Goal: Task Accomplishment & Management: Complete application form

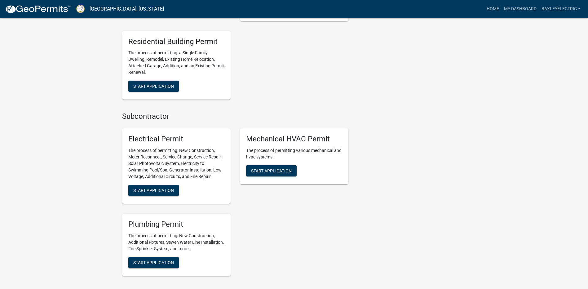
scroll to position [341, 0]
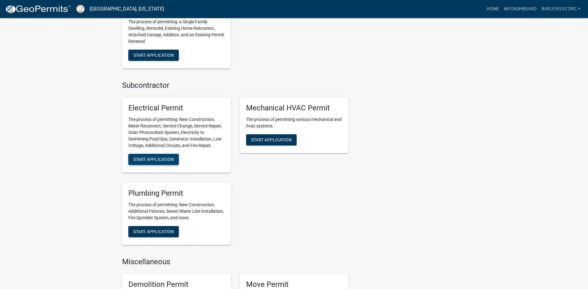
click at [161, 157] on span "Start Application" at bounding box center [153, 159] width 41 height 5
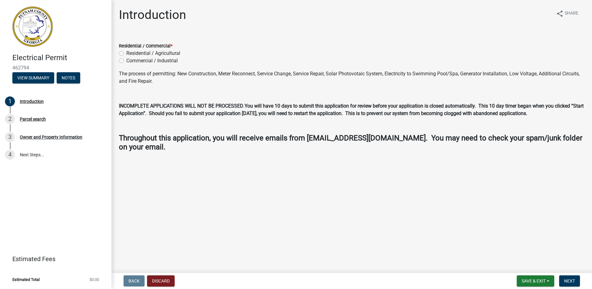
click at [126, 54] on label "Residential / Agricultural" at bounding box center [153, 53] width 54 height 7
click at [126, 54] on input "Residential / Agricultural" at bounding box center [128, 52] width 4 height 4
radio input "true"
click at [570, 281] on span "Next" at bounding box center [570, 280] width 11 height 5
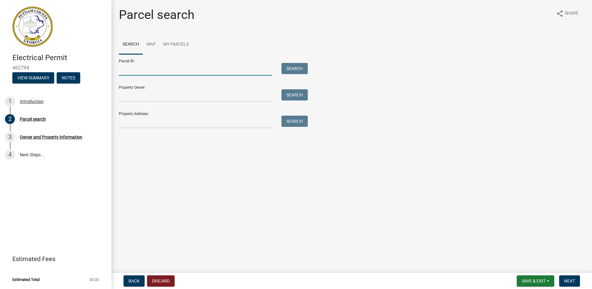
click at [155, 72] on input "Parcel ID:" at bounding box center [195, 69] width 153 height 13
click at [153, 122] on input "Property Address:" at bounding box center [195, 122] width 153 height 13
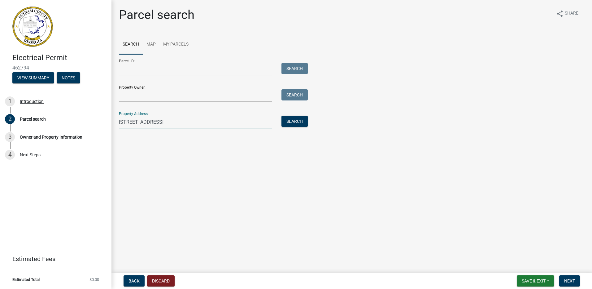
type input "[STREET_ADDRESS]"
click at [147, 98] on input "Property Owner:" at bounding box center [195, 95] width 153 height 13
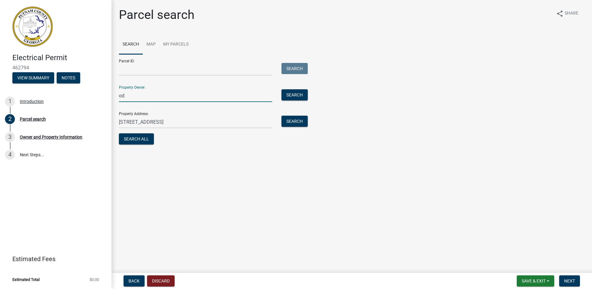
type input "o"
type input "[PERSON_NAME] & [PERSON_NAME]"
click at [140, 71] on input "Parcel ID:" at bounding box center [195, 69] width 153 height 13
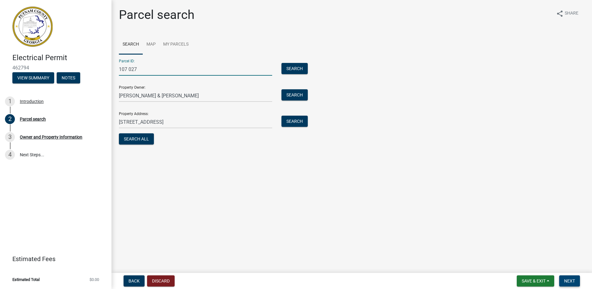
type input "107 027"
click at [571, 281] on span "Next" at bounding box center [570, 280] width 11 height 5
click at [568, 279] on span "Next" at bounding box center [570, 280] width 11 height 5
click at [294, 68] on button "Search" at bounding box center [295, 68] width 26 height 11
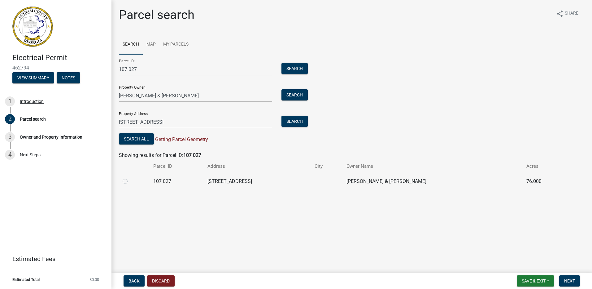
click at [130, 178] on label at bounding box center [130, 178] width 0 height 0
click at [130, 182] on 027 "radio" at bounding box center [132, 180] width 4 height 4
radio 027 "true"
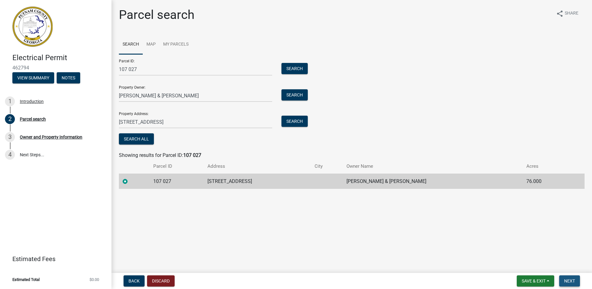
click at [568, 278] on span "Next" at bounding box center [570, 280] width 11 height 5
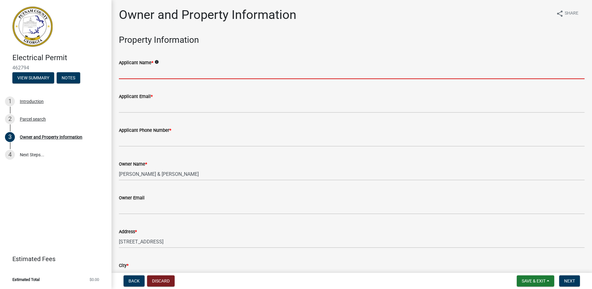
click at [156, 74] on input "Applicant Name *" at bounding box center [352, 72] width 466 height 13
type input "C"
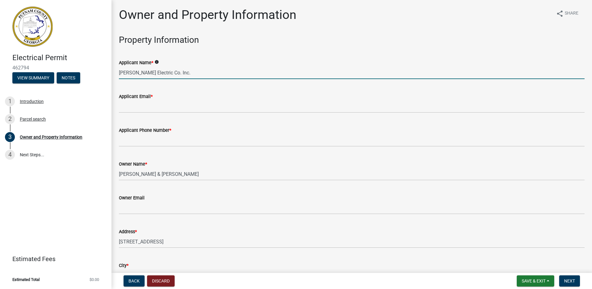
type input "[PERSON_NAME] Electric Co. Inc."
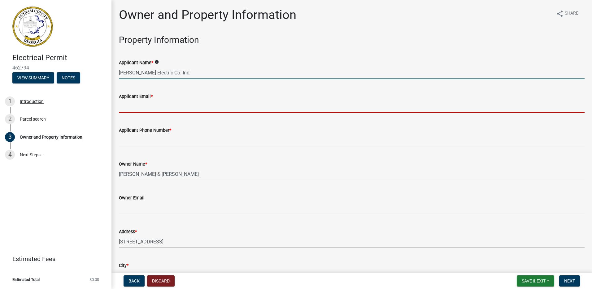
click at [160, 110] on input "Applicant Email *" at bounding box center [352, 106] width 466 height 13
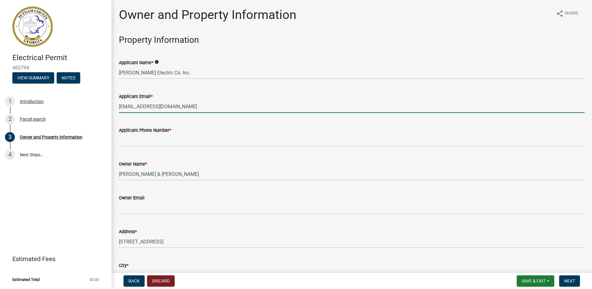
type input "[EMAIL_ADDRESS][DOMAIN_NAME]"
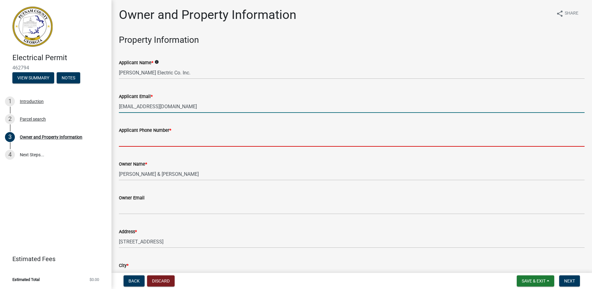
click at [149, 141] on input "Applicant Phone Number *" at bounding box center [352, 140] width 466 height 13
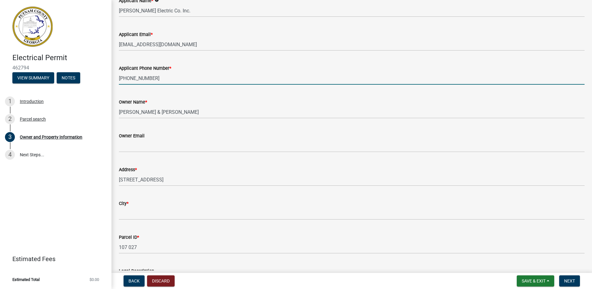
scroll to position [93, 0]
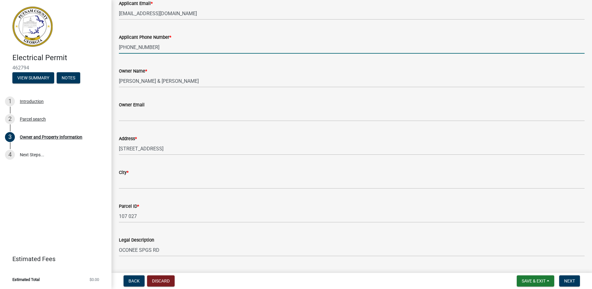
type input "[PHONE_NUMBER]"
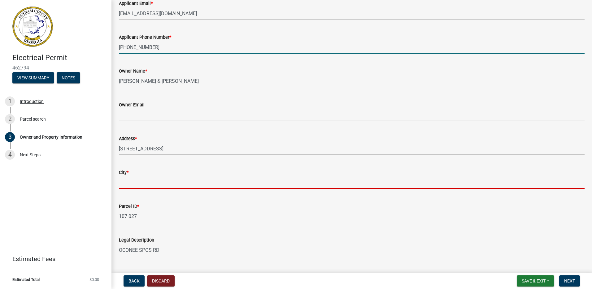
click at [145, 183] on input "City *" at bounding box center [352, 182] width 466 height 13
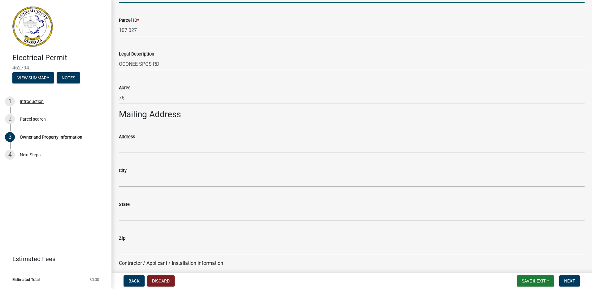
scroll to position [310, 0]
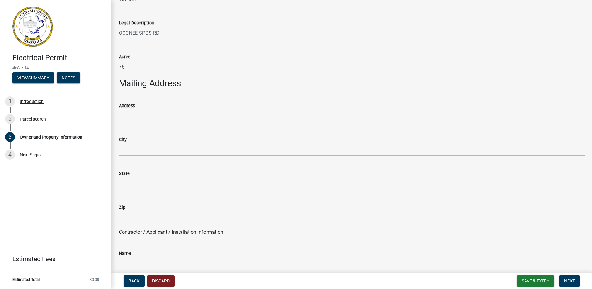
type input "Eatonton"
click at [133, 233] on p "Contractor / Applicant / Installation Information" at bounding box center [352, 231] width 466 height 7
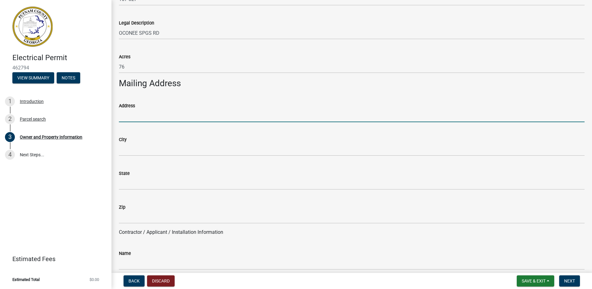
click at [147, 118] on input "Address" at bounding box center [352, 115] width 466 height 13
type input "[STREET_ADDRESS]"
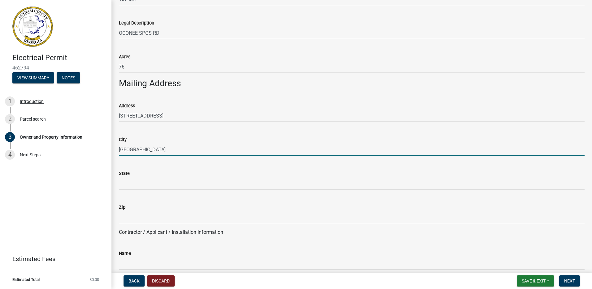
type input "[GEOGRAPHIC_DATA]"
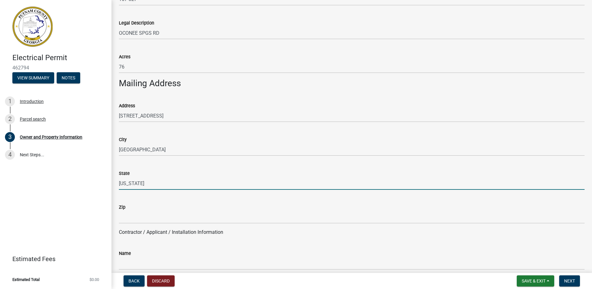
type input "[US_STATE]"
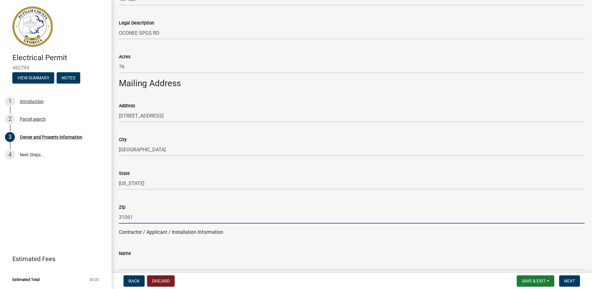
type input "31061"
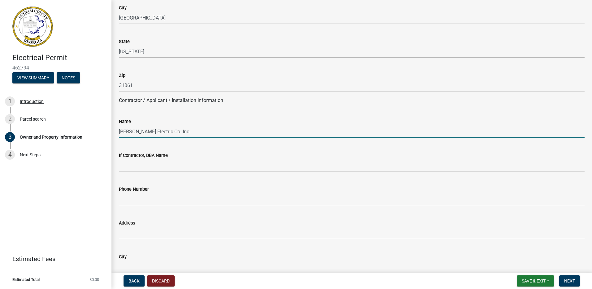
scroll to position [465, 0]
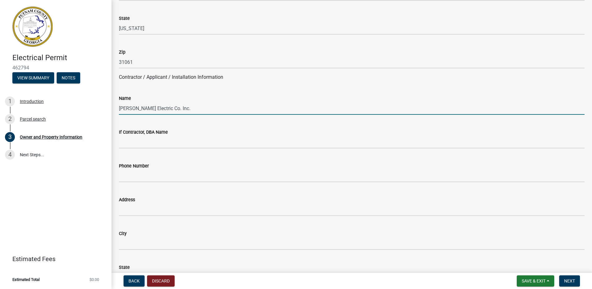
type input "[PERSON_NAME] Electric Co. Inc."
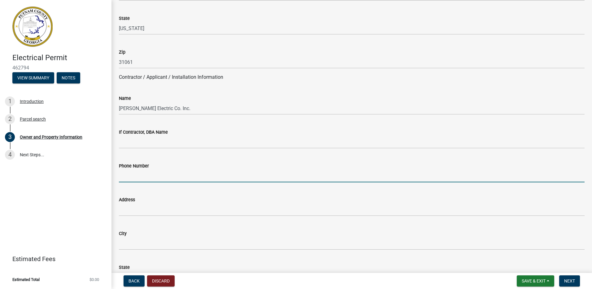
click at [166, 177] on input "Phone Number" at bounding box center [352, 175] width 466 height 13
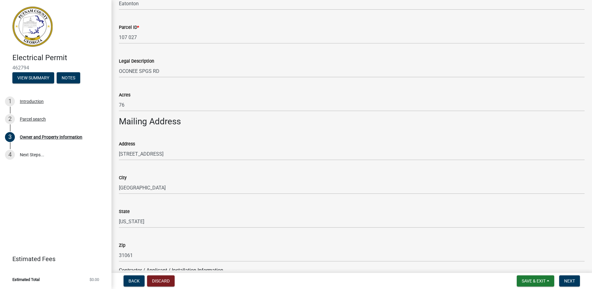
scroll to position [310, 0]
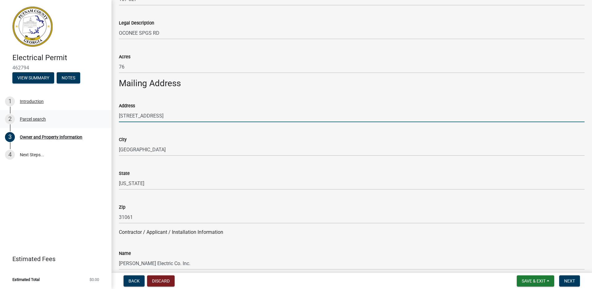
drag, startPoint x: 170, startPoint y: 117, endPoint x: 104, endPoint y: 119, distance: 65.4
click at [104, 119] on div "Electrical Permit 462794 View Summary Notes 1 Introduction 2 Parcel search 3 Ow…" at bounding box center [296, 144] width 592 height 289
type input "[STREET_ADDRESS]"
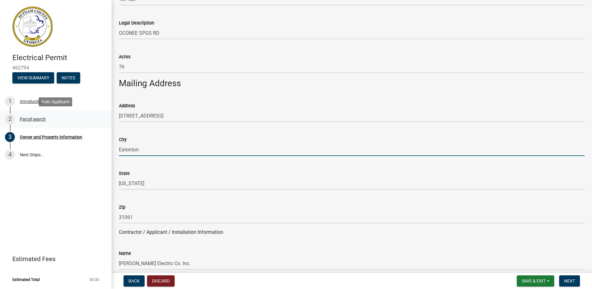
type input "Eatonton"
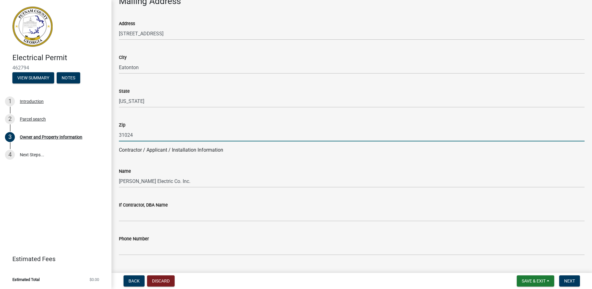
scroll to position [403, 0]
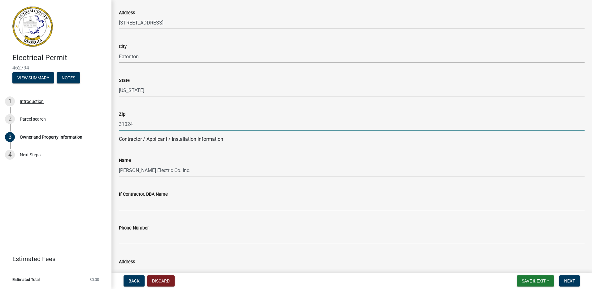
type input "31024"
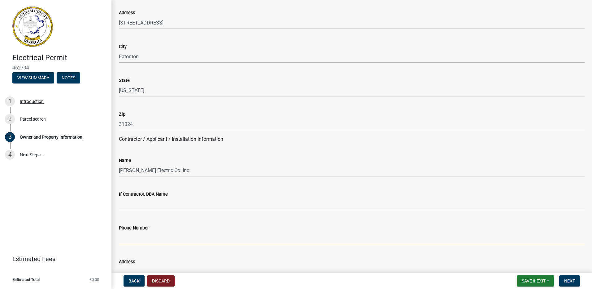
click at [160, 239] on input "Phone Number" at bounding box center [352, 237] width 466 height 13
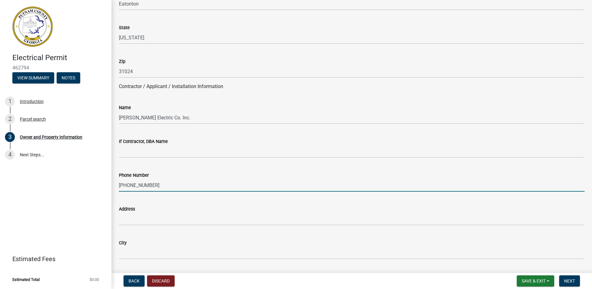
scroll to position [465, 0]
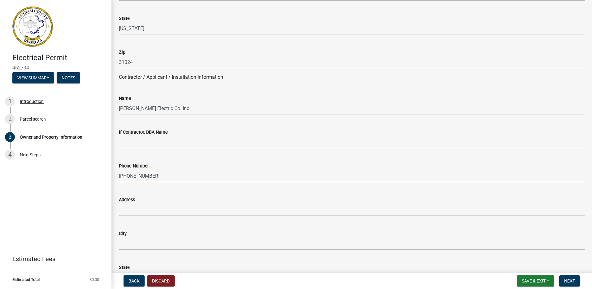
type input "[PHONE_NUMBER]"
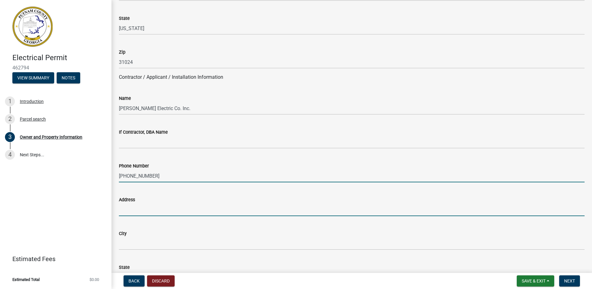
click at [150, 211] on input "Address" at bounding box center [352, 209] width 466 height 13
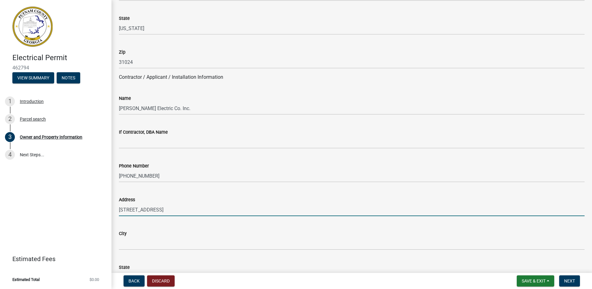
type input "[STREET_ADDRESS]"
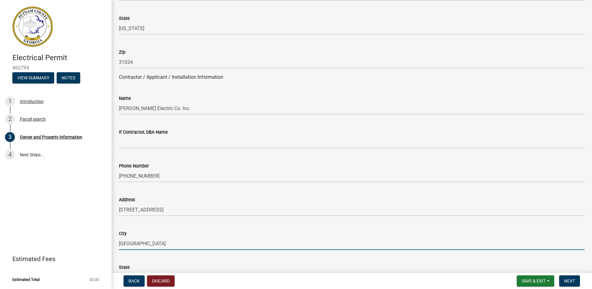
type input "[GEOGRAPHIC_DATA]"
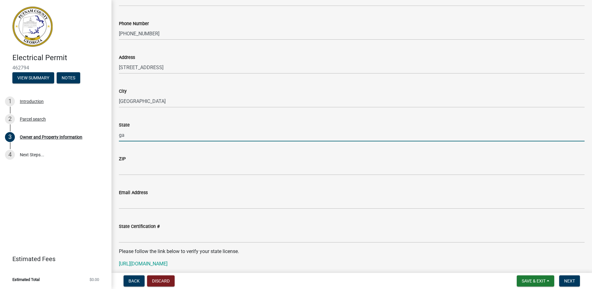
type input "g"
type input "[US_STATE]"
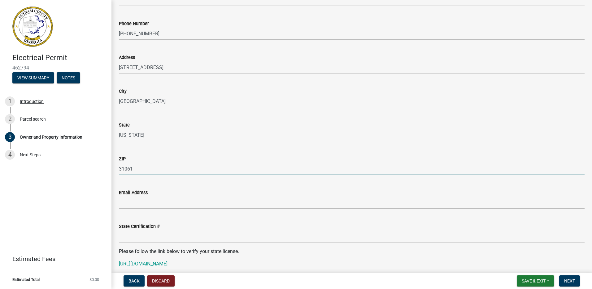
type input "31061"
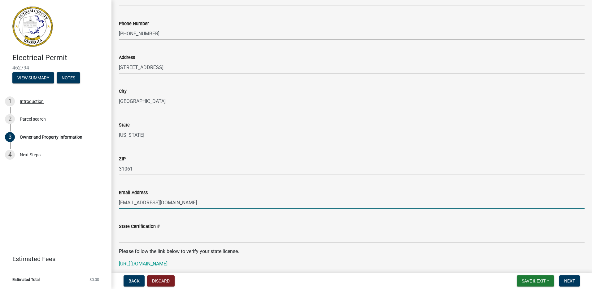
type input "[EMAIL_ADDRESS][DOMAIN_NAME]"
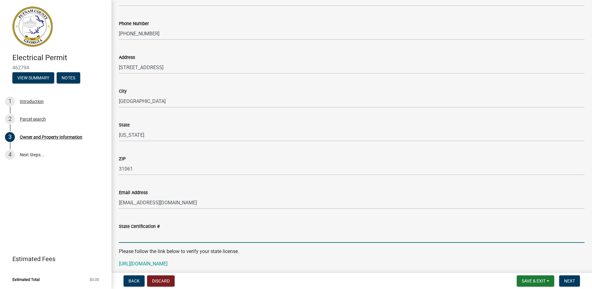
click at [156, 237] on input "State Certification #" at bounding box center [352, 236] width 466 height 13
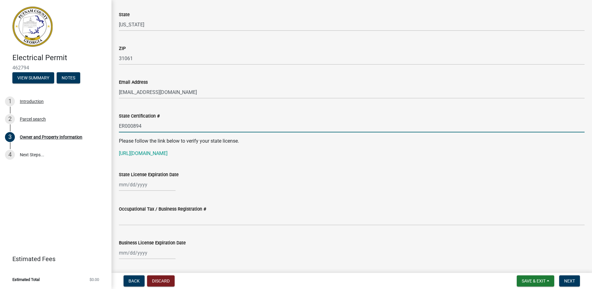
scroll to position [731, 0]
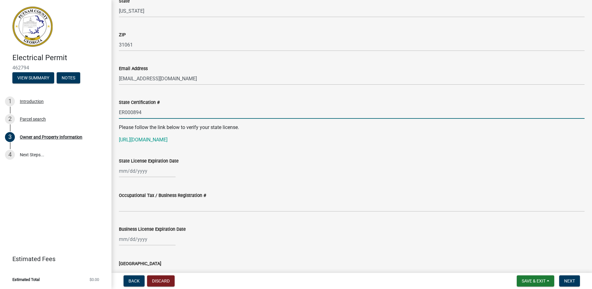
type input "ER000894"
select select "8"
select select "2025"
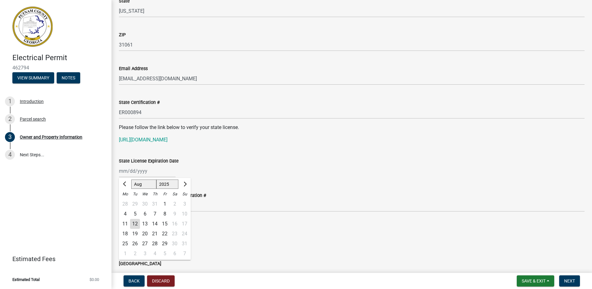
click at [127, 171] on div "[PERSON_NAME] Feb Mar Apr [PERSON_NAME][DATE] Oct Nov [DATE] 1526 1527 1528 152…" at bounding box center [147, 171] width 57 height 13
click at [184, 183] on span "Next month" at bounding box center [184, 184] width 5 height 5
click at [184, 184] on span "Next month" at bounding box center [184, 184] width 5 height 5
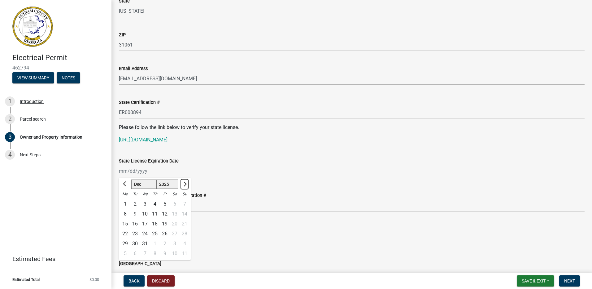
click at [184, 184] on span "Next month" at bounding box center [184, 184] width 5 height 5
select select "2"
select select "2026"
click at [184, 184] on span "Next month" at bounding box center [184, 184] width 5 height 5
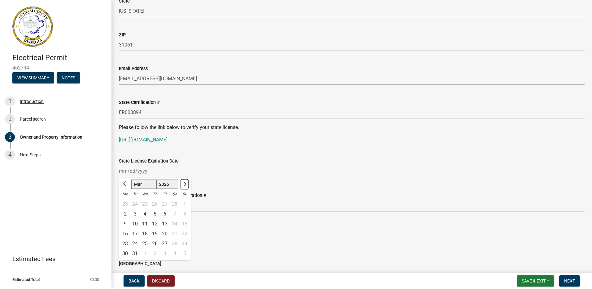
click at [184, 184] on span "Next month" at bounding box center [184, 184] width 5 height 5
select select "6"
click at [136, 244] on div "30" at bounding box center [135, 244] width 10 height 10
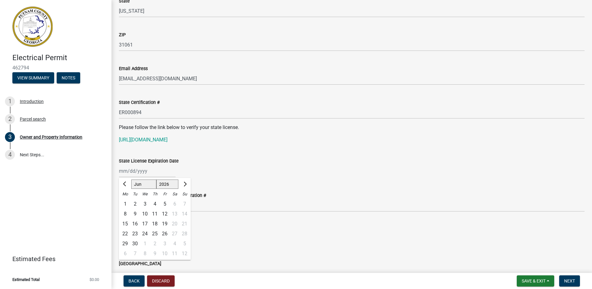
type input "[DATE]"
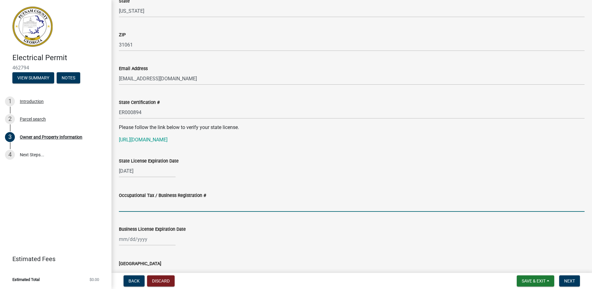
click at [164, 207] on input "Occupational Tax / Business Registration #" at bounding box center [352, 205] width 466 height 13
type input "[DATE]-CS-0003"
select select "8"
select select "2025"
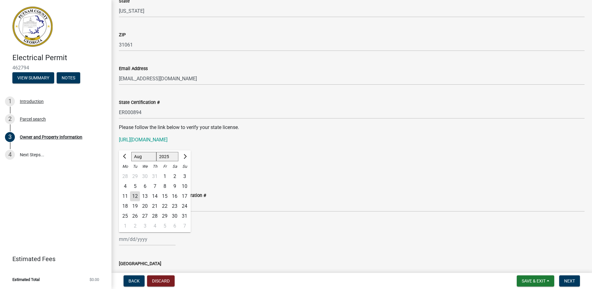
drag, startPoint x: 148, startPoint y: 238, endPoint x: 136, endPoint y: 240, distance: 12.2
click at [136, 240] on input "Business License Expiration Date" at bounding box center [147, 239] width 57 height 13
click at [185, 157] on span "Next month" at bounding box center [184, 156] width 5 height 5
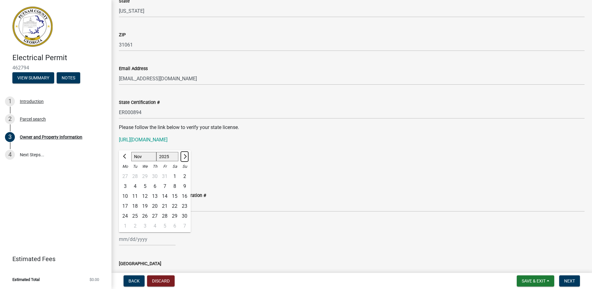
click at [185, 157] on span "Next month" at bounding box center [184, 156] width 5 height 5
select select "12"
click at [146, 215] on div "31" at bounding box center [145, 216] width 10 height 10
type input "[DATE]"
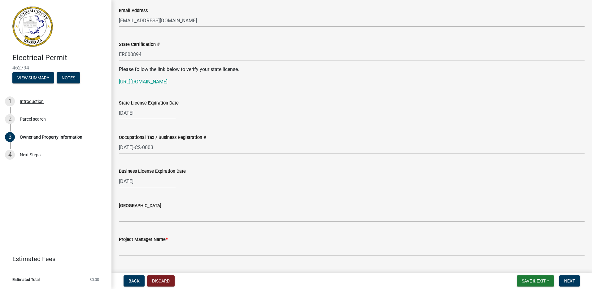
scroll to position [824, 0]
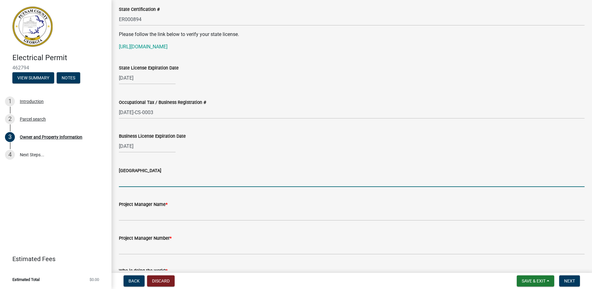
click at [144, 181] on input "[GEOGRAPHIC_DATA]" at bounding box center [352, 180] width 466 height 13
type input "[PERSON_NAME]"
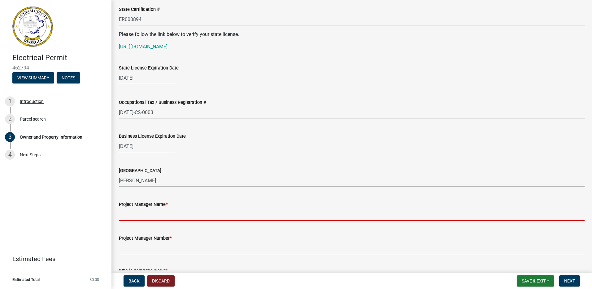
click at [169, 217] on input "Project Manager Name *" at bounding box center [352, 214] width 466 height 13
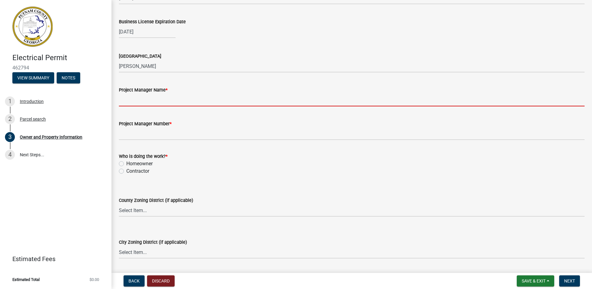
scroll to position [948, 0]
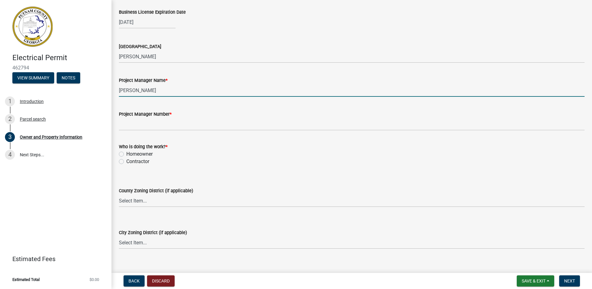
type input "[PERSON_NAME]"
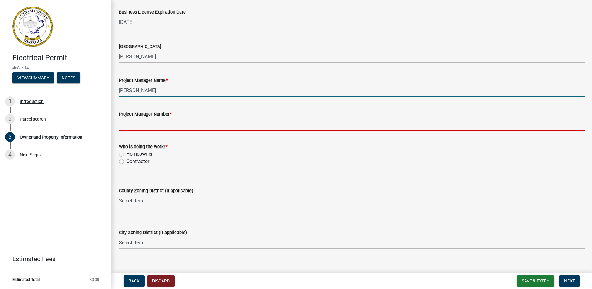
click at [167, 124] on input "Project Manager Number *" at bounding box center [352, 124] width 466 height 13
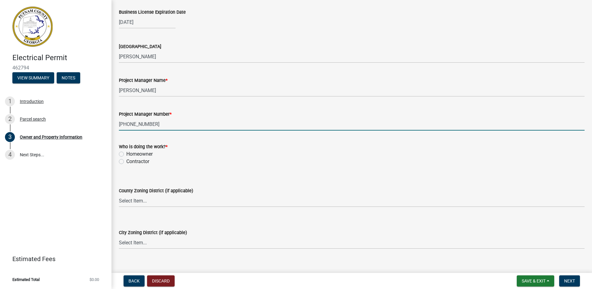
type input "[PHONE_NUMBER]"
click at [126, 161] on label "Contractor" at bounding box center [137, 161] width 23 height 7
click at [126, 161] on input "Contractor" at bounding box center [128, 160] width 4 height 4
radio input "true"
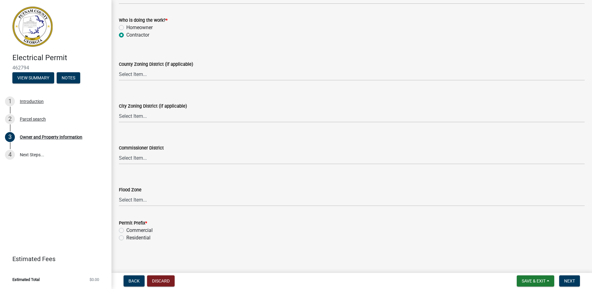
scroll to position [1075, 0]
click at [126, 236] on label "Residential" at bounding box center [138, 236] width 24 height 7
click at [126, 236] on input "Residential" at bounding box center [128, 235] width 4 height 4
radio input "true"
click at [569, 279] on span "Next" at bounding box center [570, 280] width 11 height 5
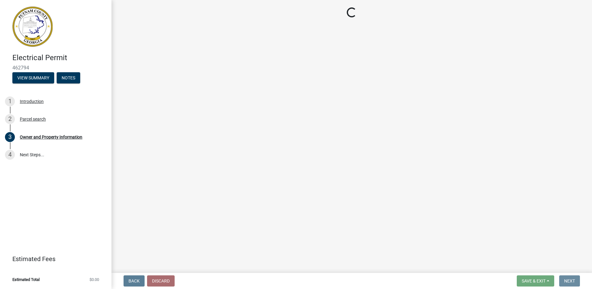
scroll to position [0, 0]
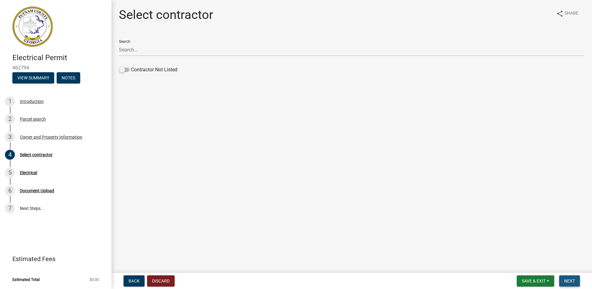
click at [573, 279] on span "Next" at bounding box center [570, 280] width 11 height 5
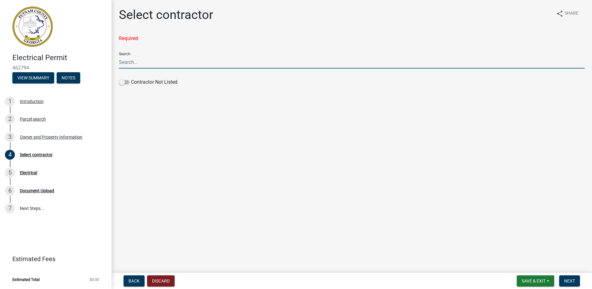
click at [130, 63] on input "Search" at bounding box center [352, 62] width 466 height 13
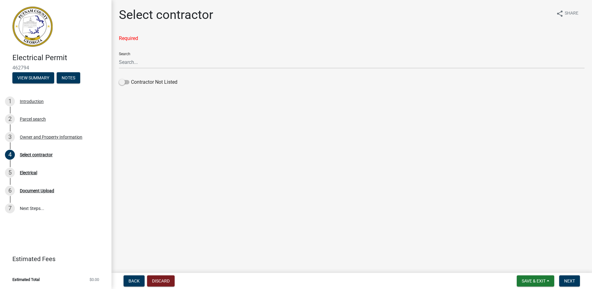
click at [125, 54] on div "Search" at bounding box center [352, 57] width 466 height 21
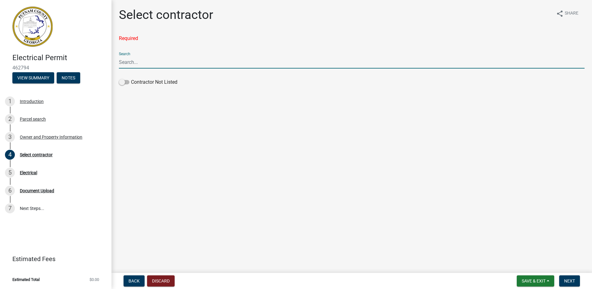
click at [130, 62] on input "Search" at bounding box center [352, 62] width 466 height 13
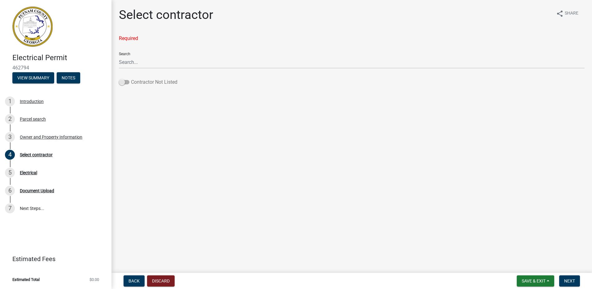
click at [124, 81] on span at bounding box center [124, 82] width 11 height 4
click at [131, 78] on input "Contractor Not Listed" at bounding box center [131, 78] width 0 height 0
click at [569, 281] on span "Next" at bounding box center [570, 280] width 11 height 5
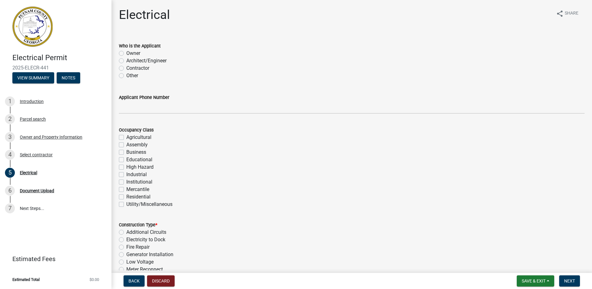
click at [126, 68] on label "Contractor" at bounding box center [137, 67] width 23 height 7
click at [126, 68] on input "Contractor" at bounding box center [128, 66] width 4 height 4
radio input "true"
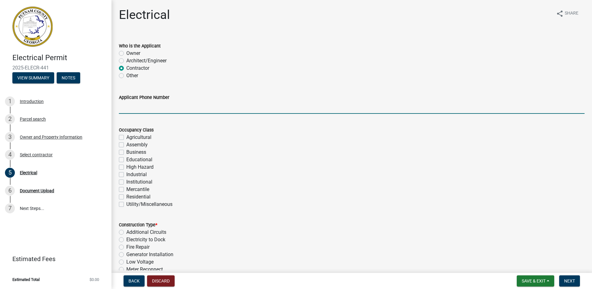
click at [132, 111] on input "Applicant Phone Number" at bounding box center [352, 107] width 466 height 13
type input "[PHONE_NUMBER]"
click at [126, 197] on label "Residential" at bounding box center [138, 196] width 24 height 7
click at [126, 197] on input "Residential" at bounding box center [128, 195] width 4 height 4
checkbox input "true"
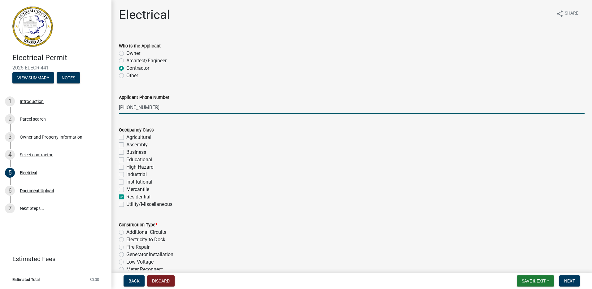
checkbox input "false"
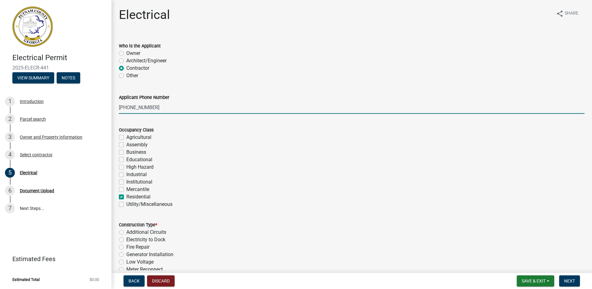
checkbox input "false"
checkbox input "true"
checkbox input "false"
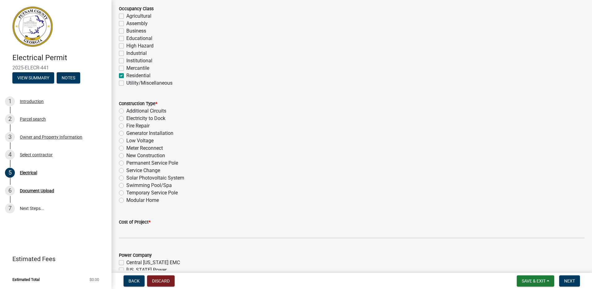
scroll to position [124, 0]
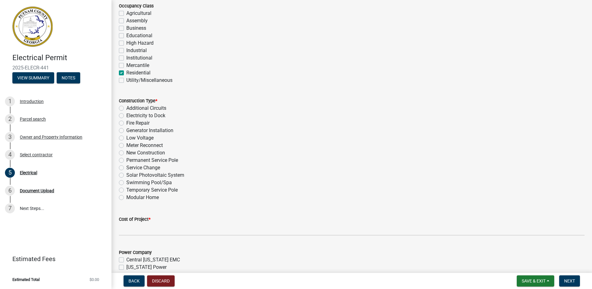
click at [126, 108] on label "Additional Circuits" at bounding box center [146, 107] width 40 height 7
click at [126, 108] on input "Additional Circuits" at bounding box center [128, 106] width 4 height 4
radio input "true"
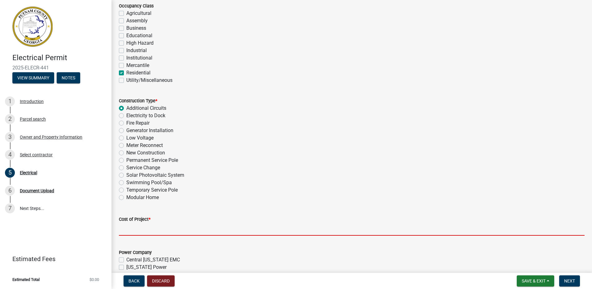
click at [153, 229] on input "text" at bounding box center [352, 229] width 466 height 13
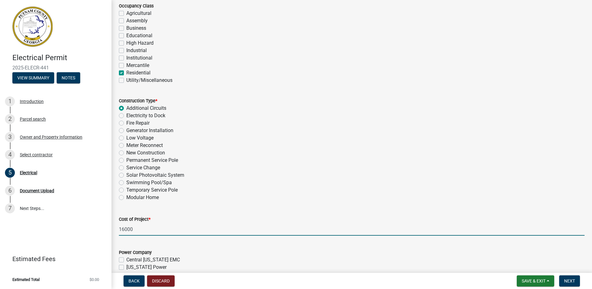
click at [118, 229] on div "Cost of Project * 16000" at bounding box center [351, 221] width 475 height 29
drag, startPoint x: 132, startPoint y: 229, endPoint x: 128, endPoint y: 202, distance: 27.3
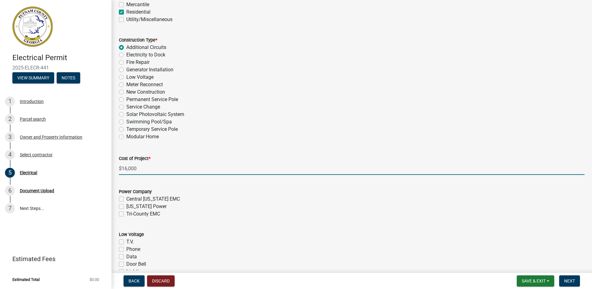
scroll to position [186, 0]
type input "16000"
click at [126, 213] on label "Tri-County EMC" at bounding box center [143, 212] width 34 height 7
click at [126, 213] on input "Tri-County EMC" at bounding box center [128, 211] width 4 height 4
checkbox input "true"
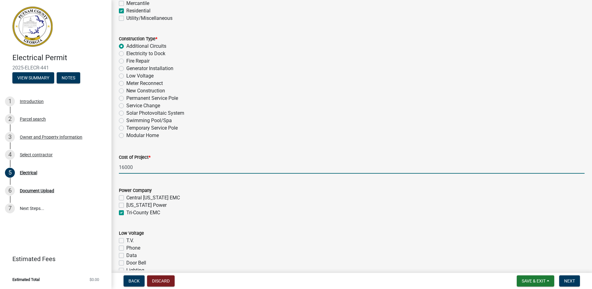
checkbox input "false"
checkbox input "true"
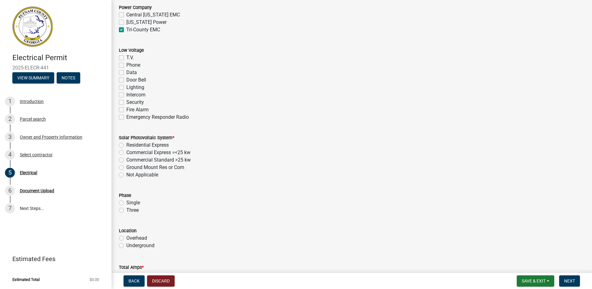
scroll to position [403, 0]
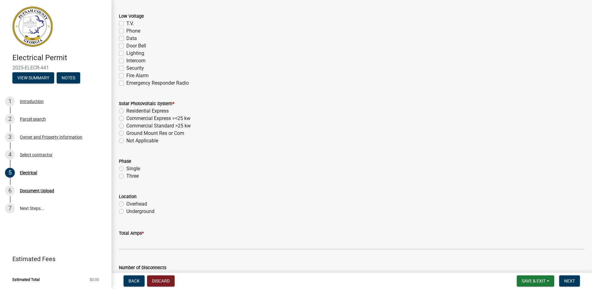
click at [126, 168] on label "Single" at bounding box center [133, 168] width 14 height 7
click at [126, 168] on input "Single" at bounding box center [128, 167] width 4 height 4
radio input "true"
click at [126, 211] on label "Underground" at bounding box center [140, 211] width 28 height 7
click at [126, 211] on input "Underground" at bounding box center [128, 210] width 4 height 4
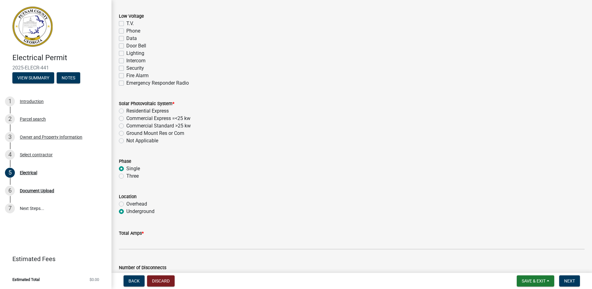
radio input "true"
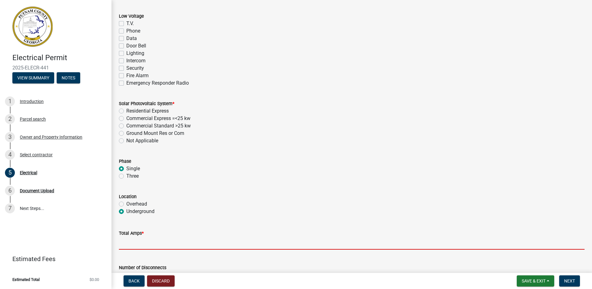
click at [146, 244] on input "text" at bounding box center [352, 243] width 466 height 13
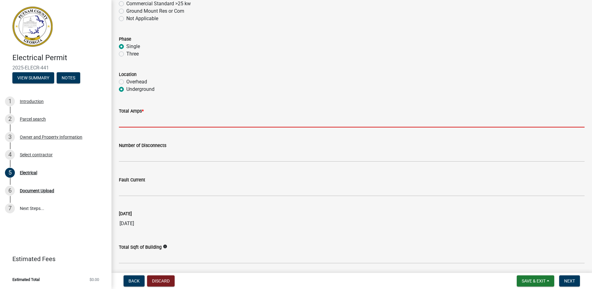
scroll to position [527, 0]
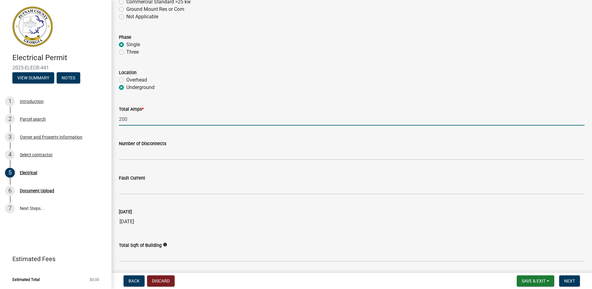
type input "200"
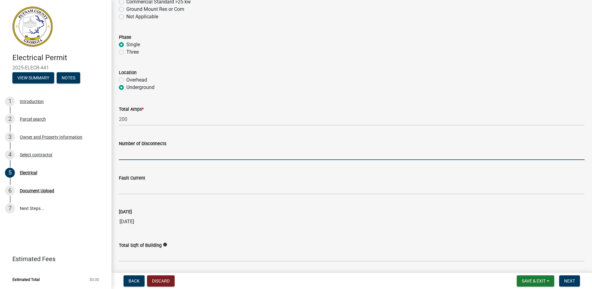
click at [139, 158] on input "text" at bounding box center [352, 153] width 466 height 13
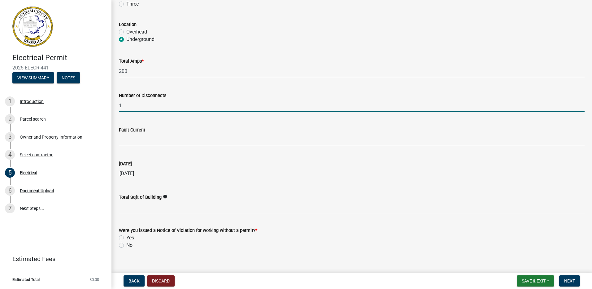
scroll to position [583, 0]
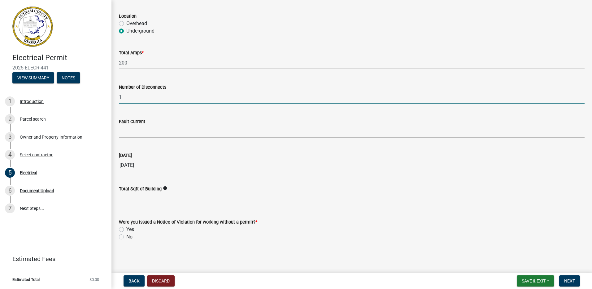
type input "1"
click at [126, 237] on label "No" at bounding box center [129, 236] width 6 height 7
click at [126, 237] on input "No" at bounding box center [128, 235] width 4 height 4
radio input "true"
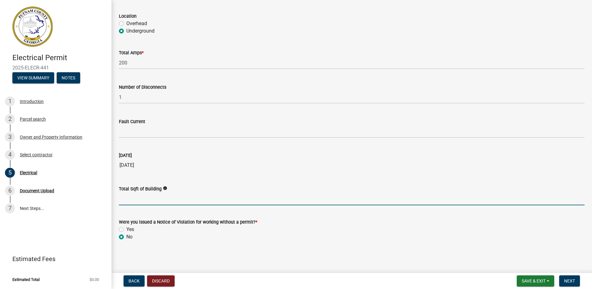
click at [146, 200] on input "text" at bounding box center [352, 198] width 466 height 13
type input "1800"
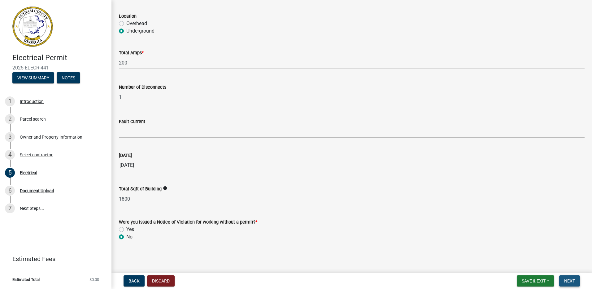
click at [563, 279] on button "Next" at bounding box center [570, 280] width 21 height 11
click at [570, 279] on span "Next" at bounding box center [570, 280] width 11 height 5
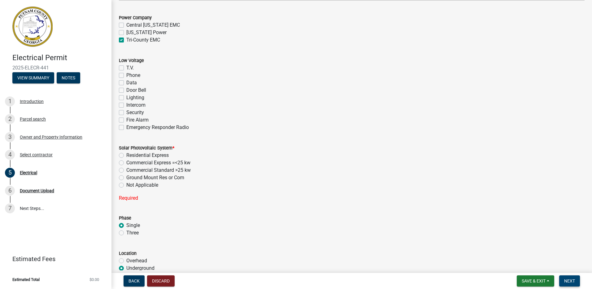
scroll to position [348, 0]
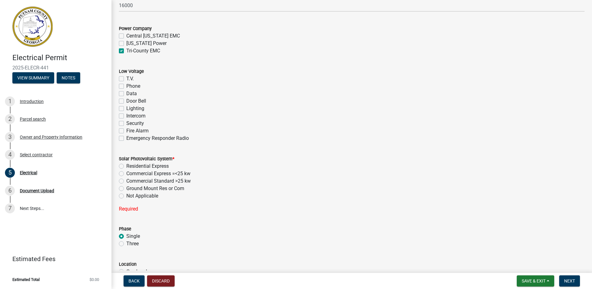
click at [126, 196] on label "Not Applicable" at bounding box center [142, 195] width 32 height 7
click at [126, 196] on input "Not Applicable" at bounding box center [128, 194] width 4 height 4
radio input "true"
click at [573, 279] on span "Next" at bounding box center [570, 280] width 11 height 5
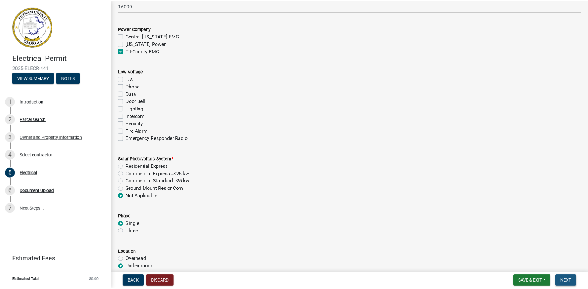
scroll to position [0, 0]
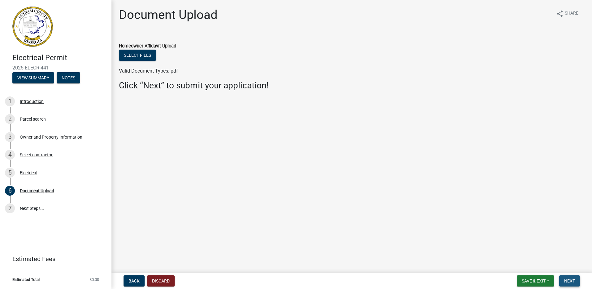
click at [569, 280] on span "Next" at bounding box center [570, 280] width 11 height 5
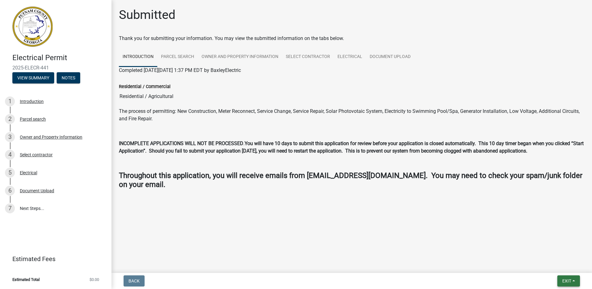
click at [567, 279] on span "Exit" at bounding box center [567, 280] width 9 height 5
click at [546, 262] on button "Save & Exit" at bounding box center [556, 264] width 50 height 15
